Goal: Task Accomplishment & Management: Use online tool/utility

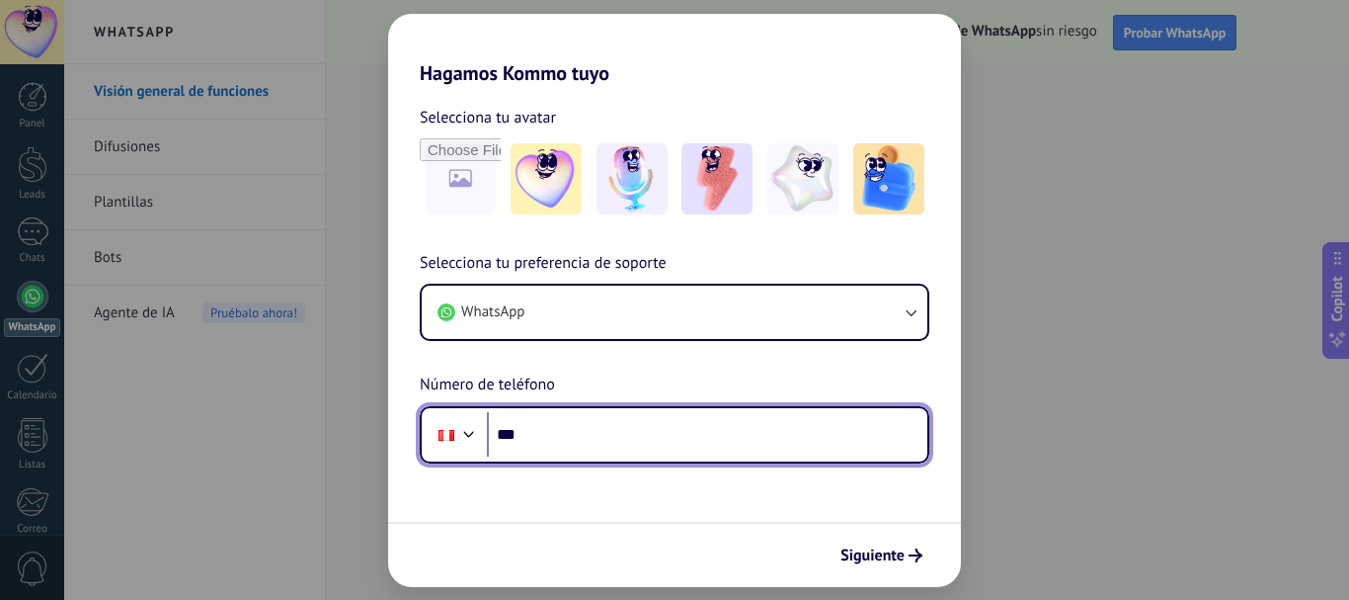
click at [611, 439] on input "***" at bounding box center [707, 434] width 441 height 45
type input "**********"
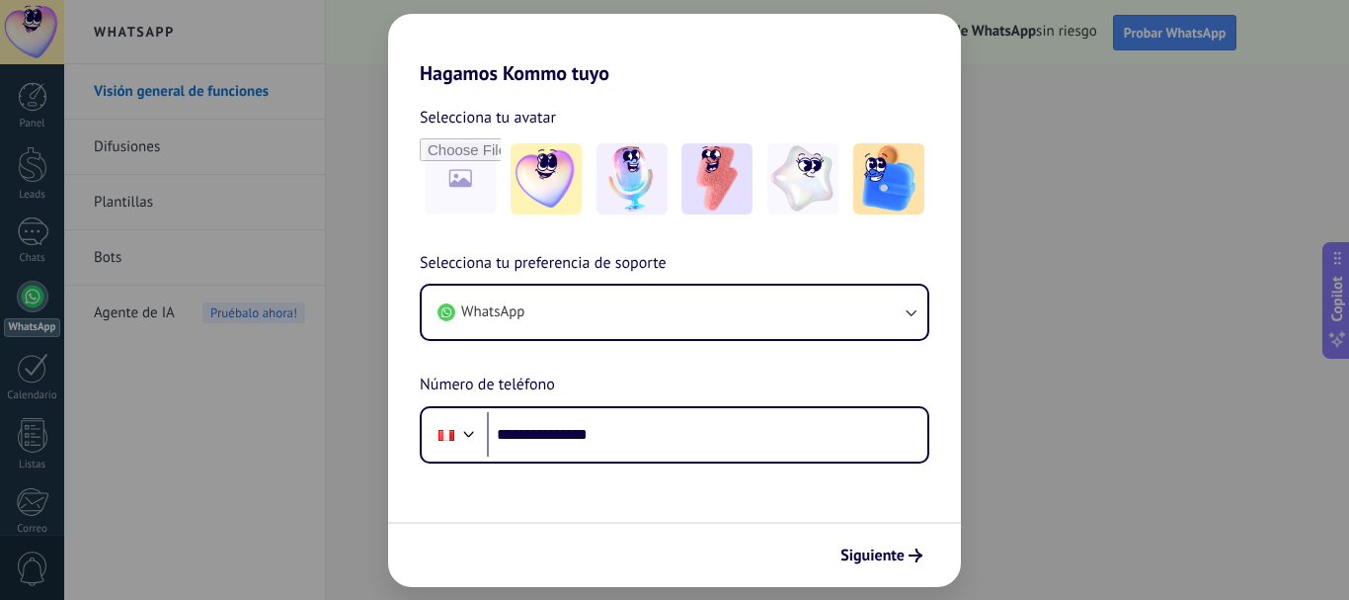
drag, startPoint x: 703, startPoint y: 528, endPoint x: 809, endPoint y: 539, distance: 106.4
click at [704, 528] on div "Siguiente" at bounding box center [674, 554] width 573 height 65
click at [907, 547] on button "Siguiente" at bounding box center [882, 555] width 100 height 34
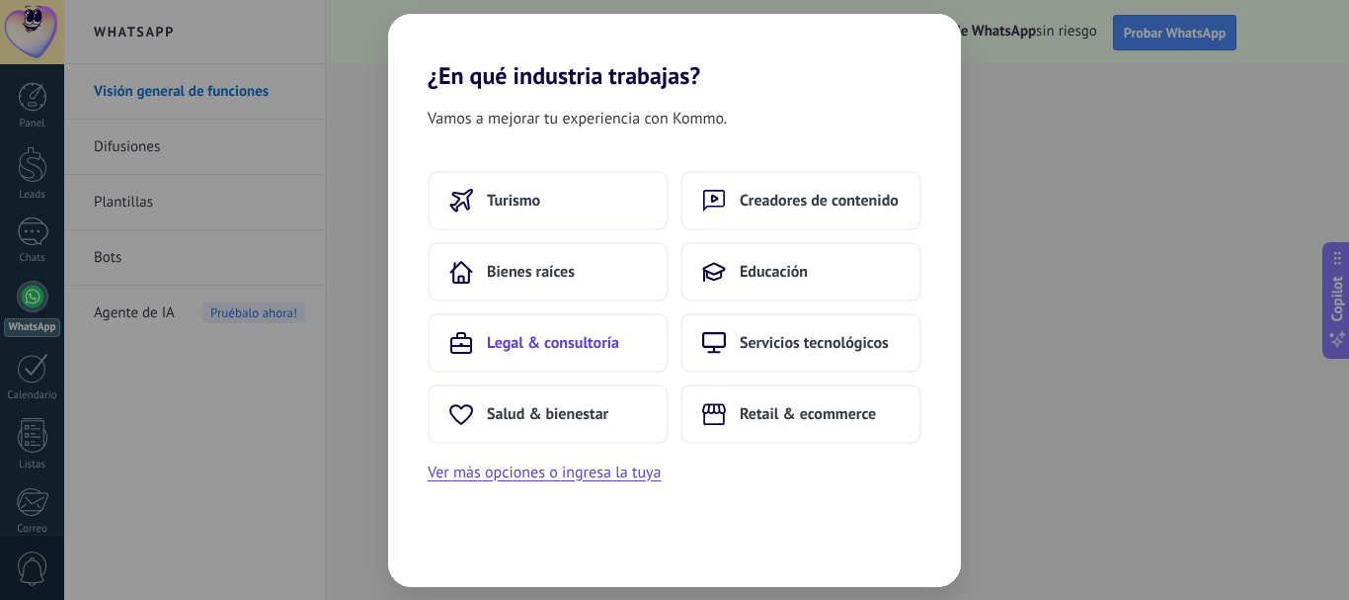
click at [564, 342] on span "Legal & consultoría" at bounding box center [553, 343] width 132 height 20
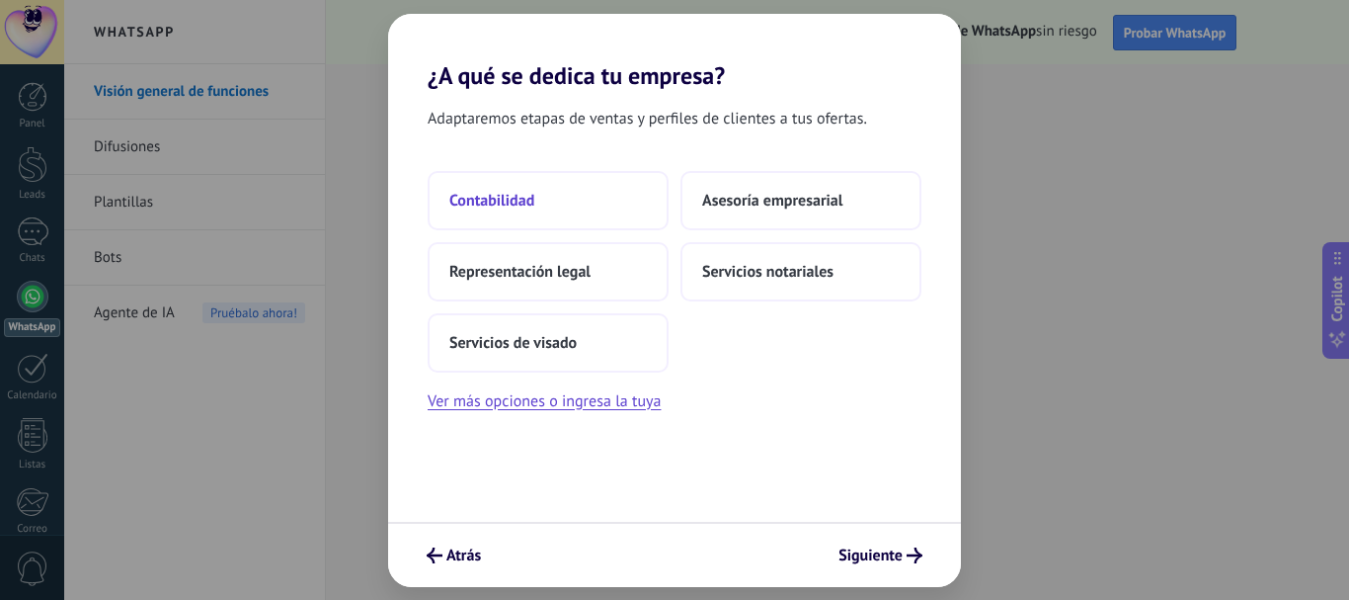
click at [507, 197] on span "Contabilidad" at bounding box center [492, 201] width 85 height 20
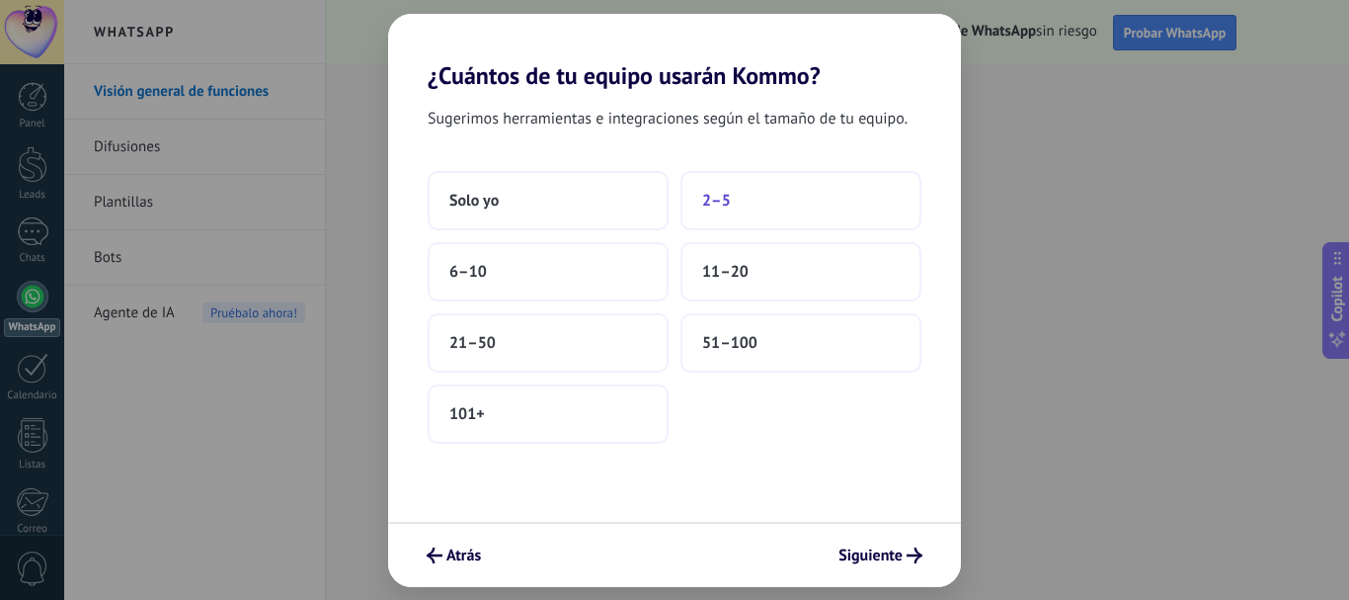
click at [721, 204] on span "2–5" at bounding box center [716, 201] width 29 height 20
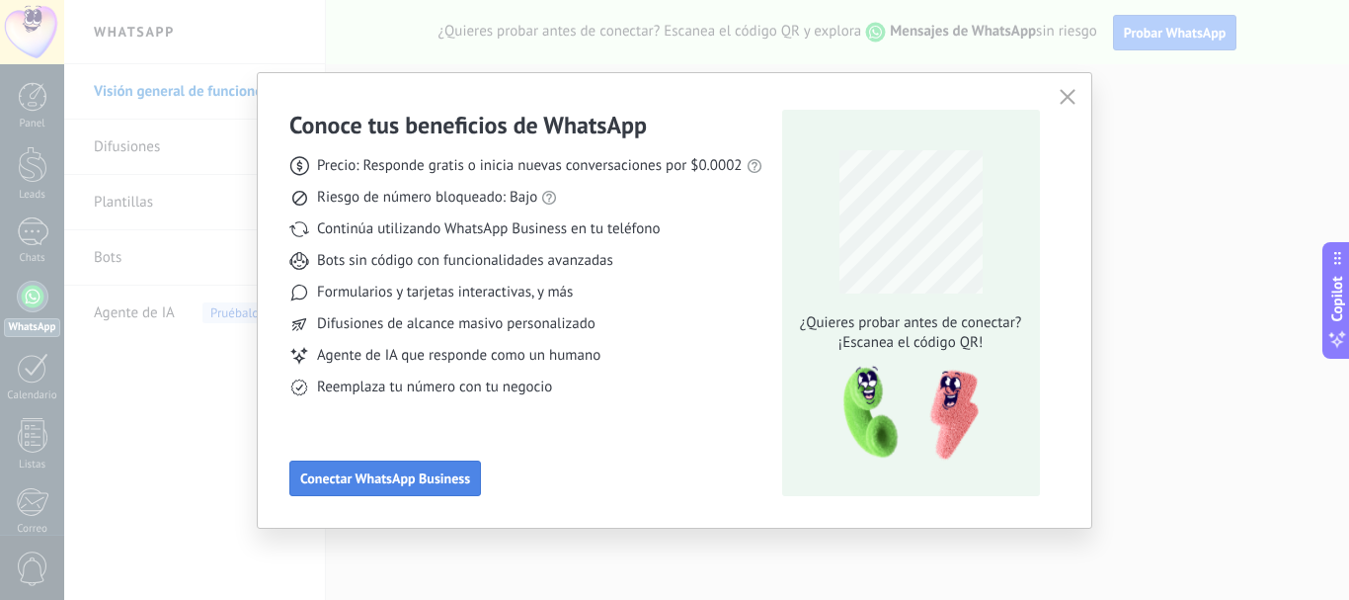
click at [406, 484] on span "Conectar WhatsApp Business" at bounding box center [385, 478] width 170 height 14
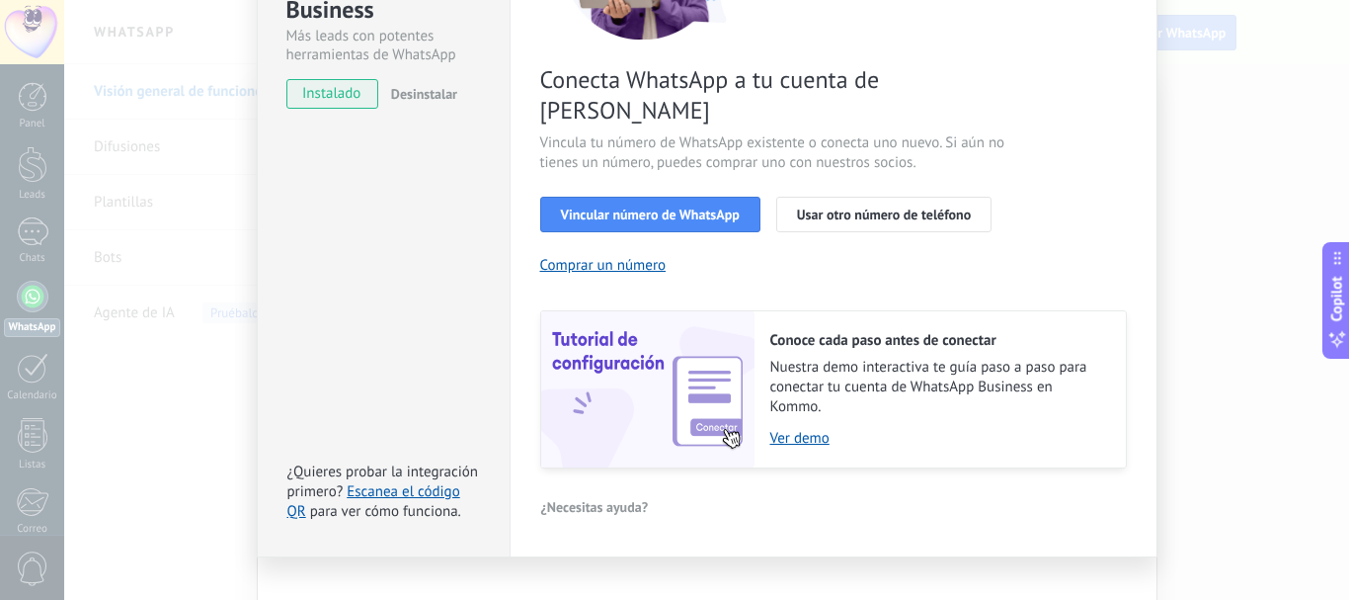
scroll to position [14, 0]
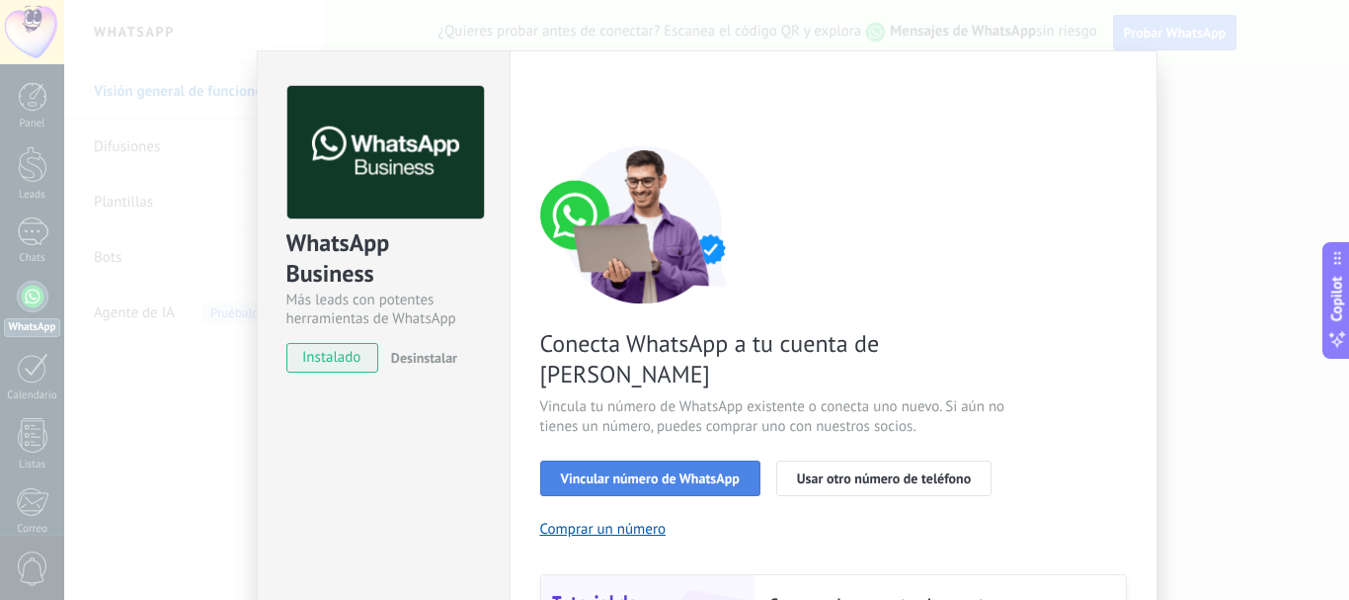
click at [722, 471] on span "Vincular número de WhatsApp" at bounding box center [650, 478] width 179 height 14
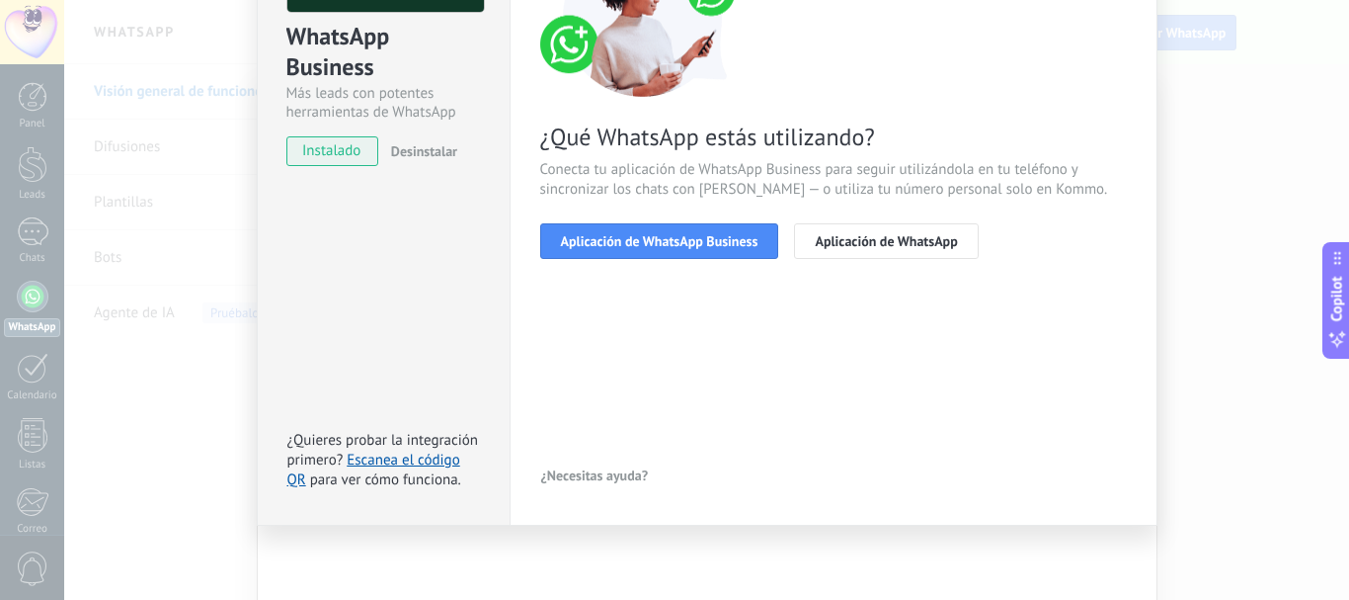
scroll to position [0, 0]
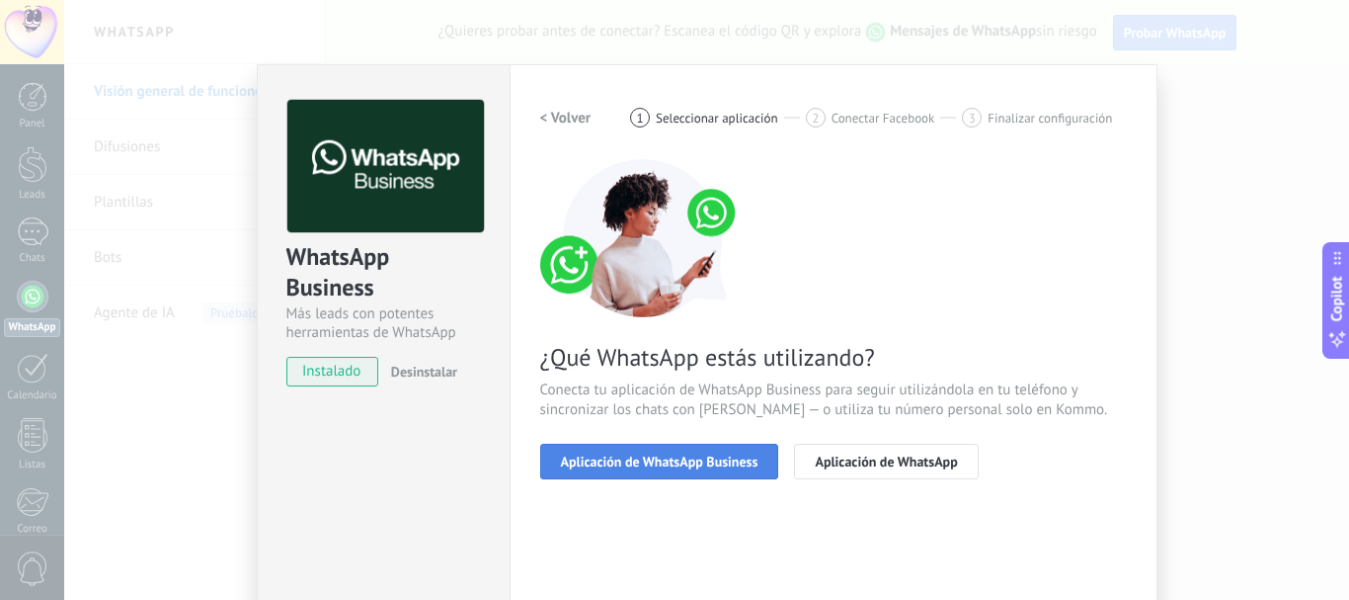
click at [710, 464] on span "Aplicación de WhatsApp Business" at bounding box center [660, 461] width 198 height 14
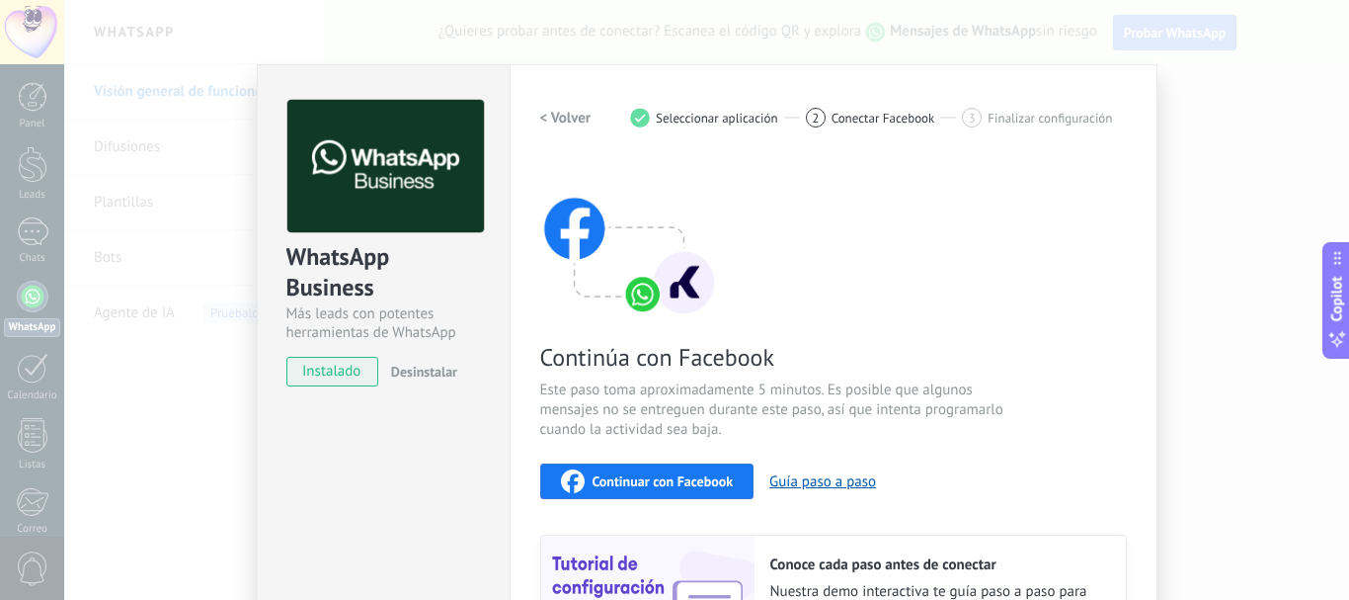
click at [696, 476] on span "Continuar con Facebook" at bounding box center [663, 481] width 141 height 14
click at [969, 121] on span "3" at bounding box center [972, 118] width 7 height 17
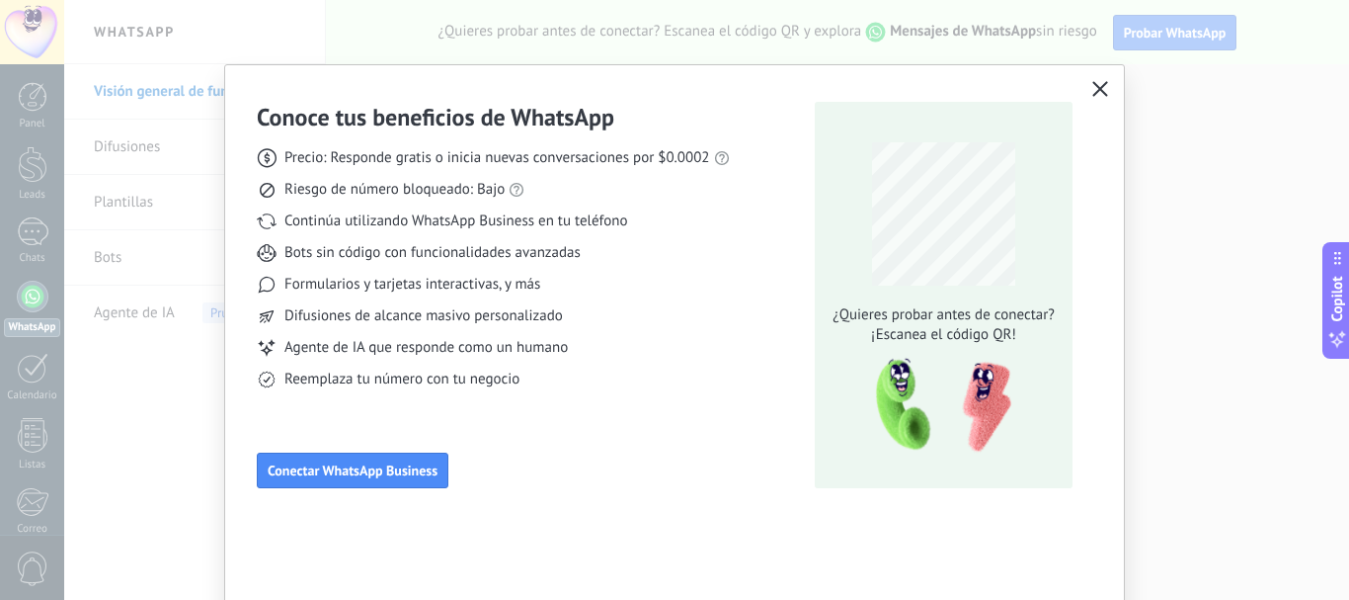
click at [1096, 89] on icon "button" at bounding box center [1101, 89] width 16 height 16
